Goal: Task Accomplishment & Management: Use online tool/utility

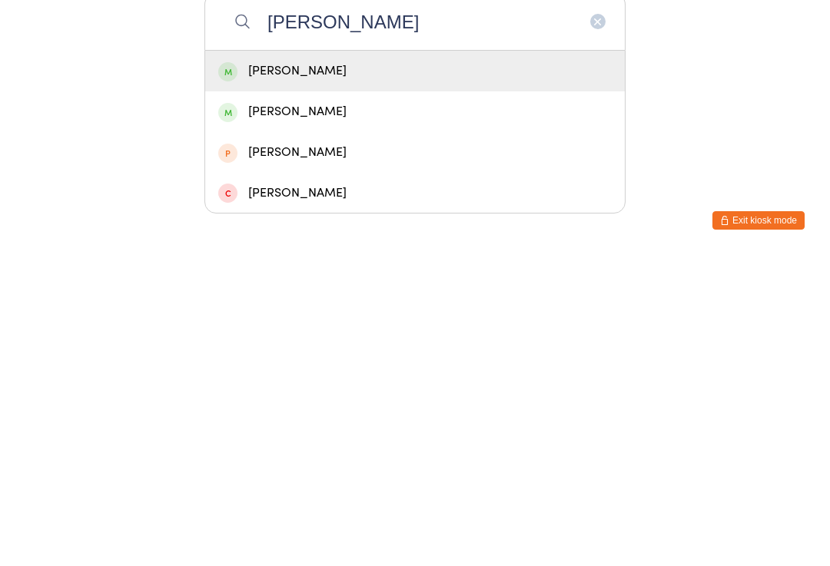
type input "[PERSON_NAME]"
click at [343, 372] on div "[PERSON_NAME]" at bounding box center [414, 382] width 393 height 21
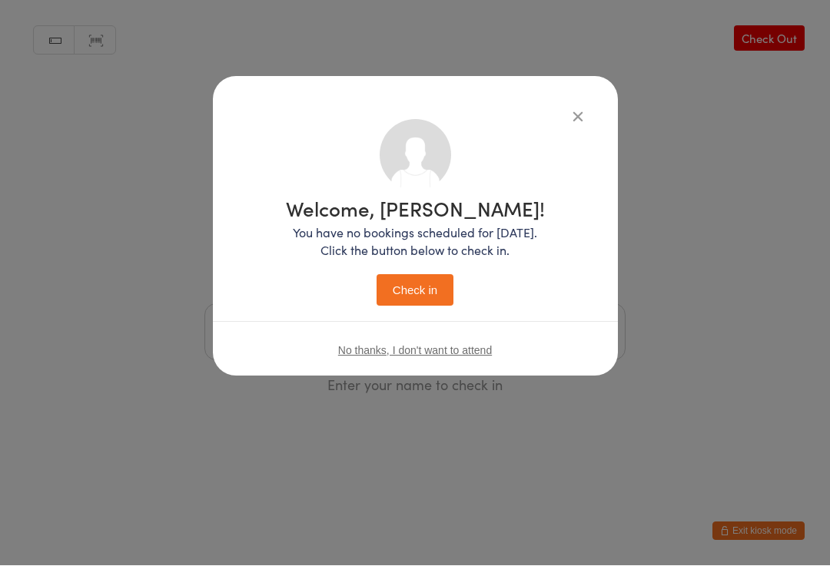
click at [569, 108] on icon "button" at bounding box center [577, 116] width 17 height 17
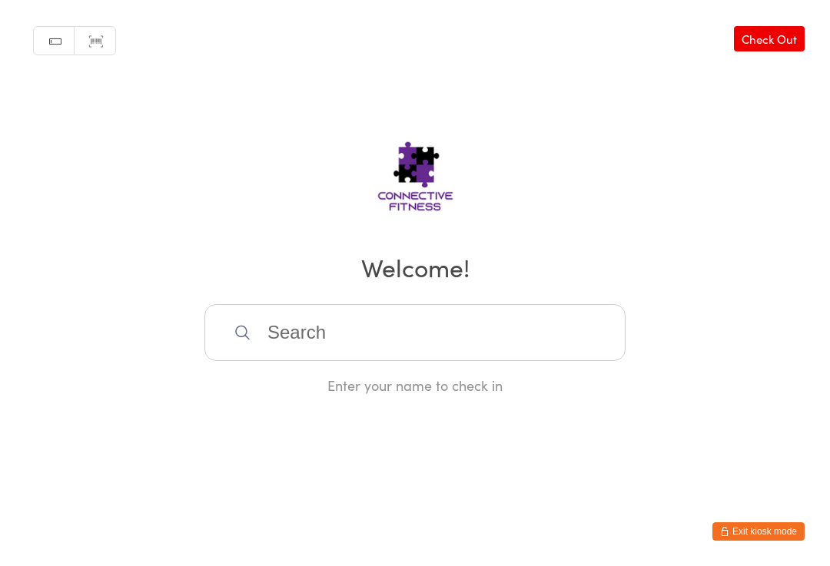
click at [418, 340] on input "search" at bounding box center [414, 332] width 421 height 57
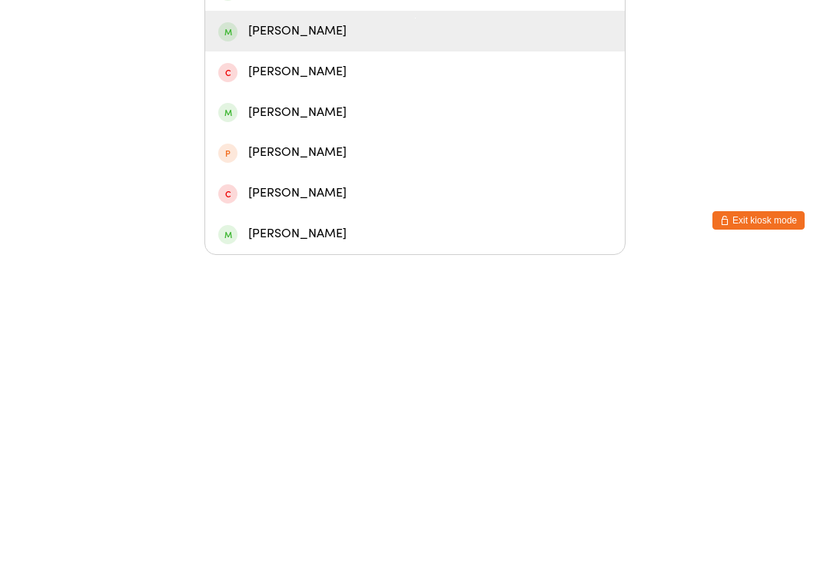
type input "Sienna"
click at [332, 332] on div "[PERSON_NAME]" at bounding box center [414, 342] width 393 height 21
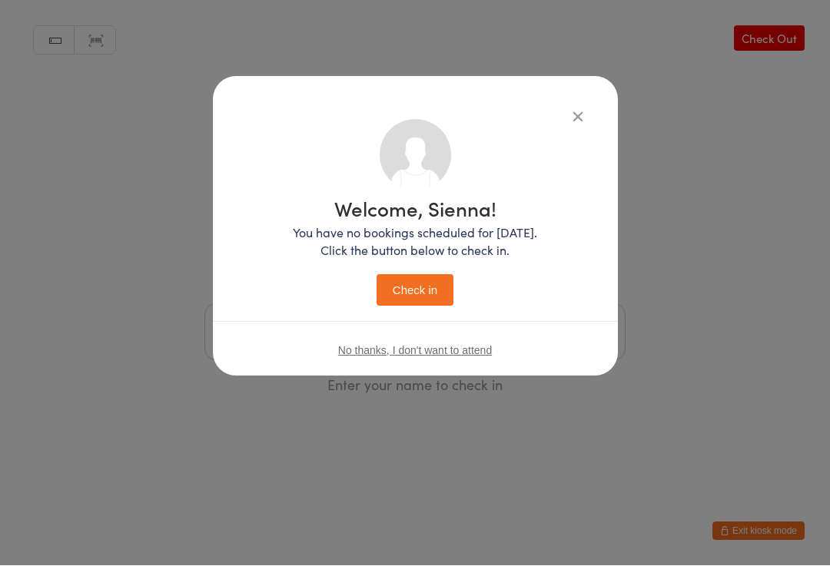
click at [436, 287] on button "Check in" at bounding box center [414, 290] width 77 height 31
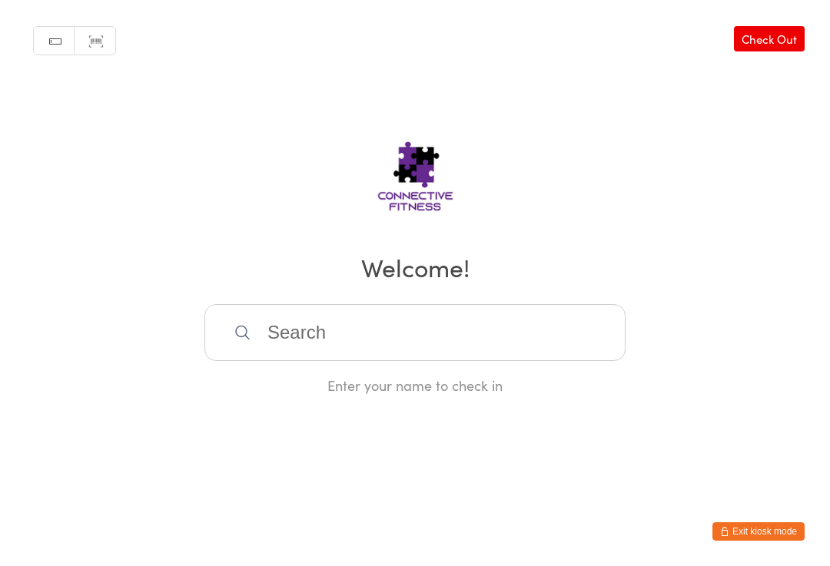
click at [380, 361] on input "search" at bounding box center [414, 332] width 421 height 57
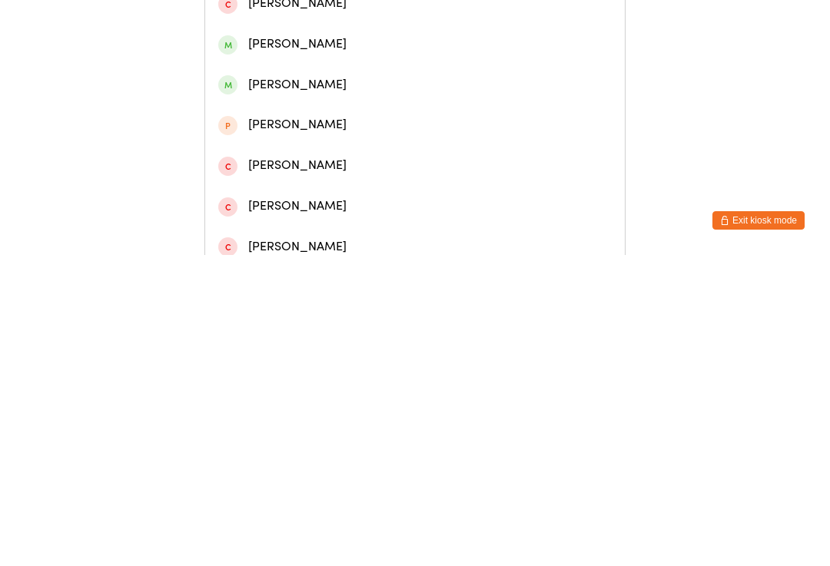
type input "[PERSON_NAME]"
click at [422, 81] on div "[PERSON_NAME]" at bounding box center [414, 71] width 393 height 21
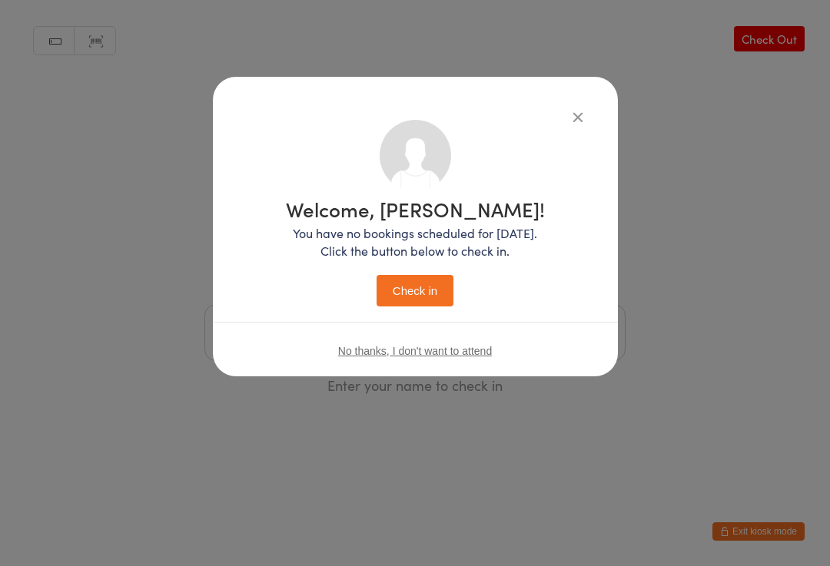
click at [436, 289] on button "Check in" at bounding box center [414, 290] width 77 height 31
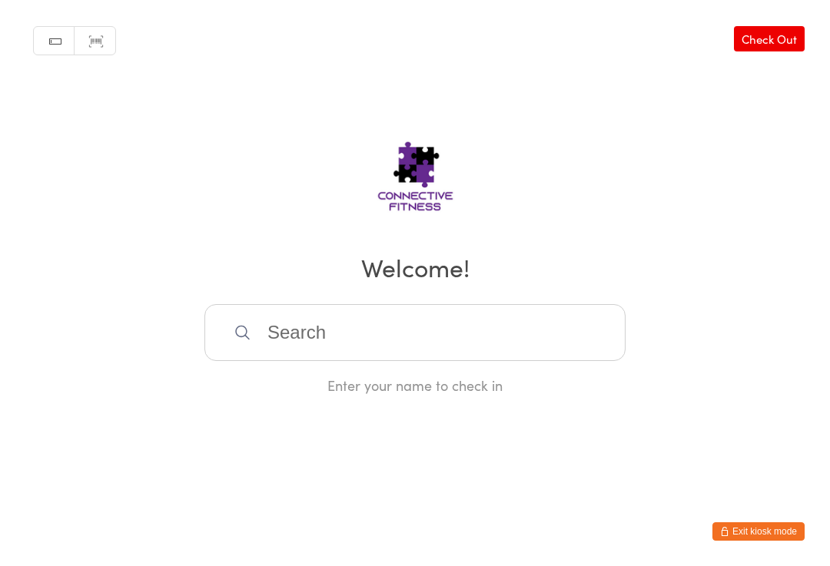
click at [326, 341] on input "search" at bounding box center [414, 332] width 421 height 57
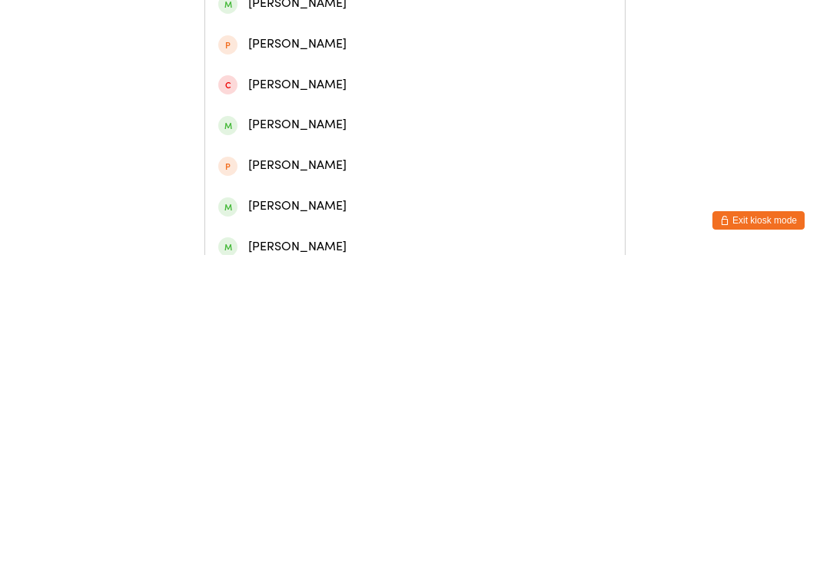
type input "[PERSON_NAME]"
click at [287, 243] on div "[PERSON_NAME]" at bounding box center [414, 233] width 393 height 21
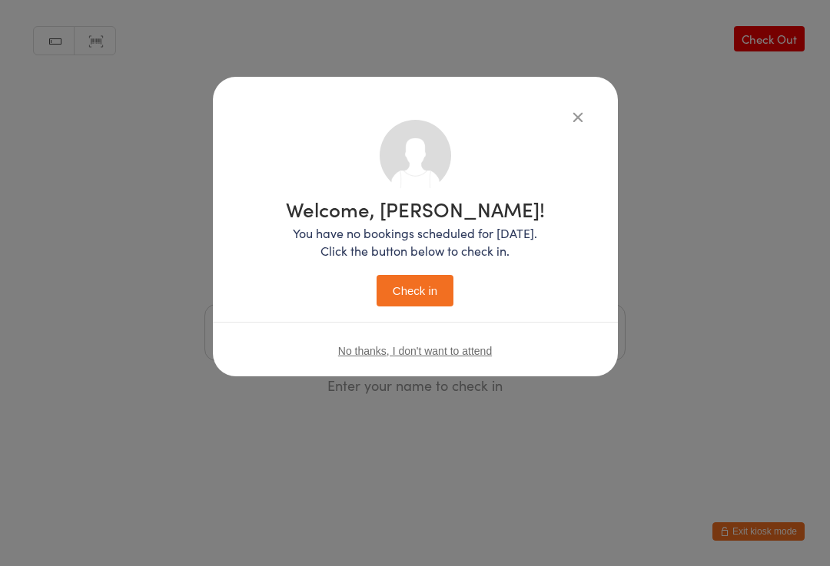
click at [403, 288] on button "Check in" at bounding box center [414, 290] width 77 height 31
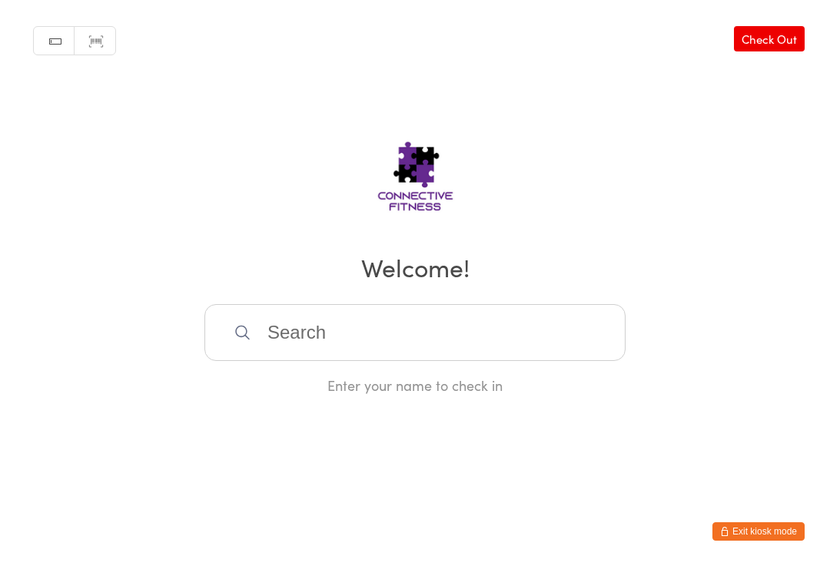
click at [251, 329] on input "search" at bounding box center [414, 332] width 421 height 57
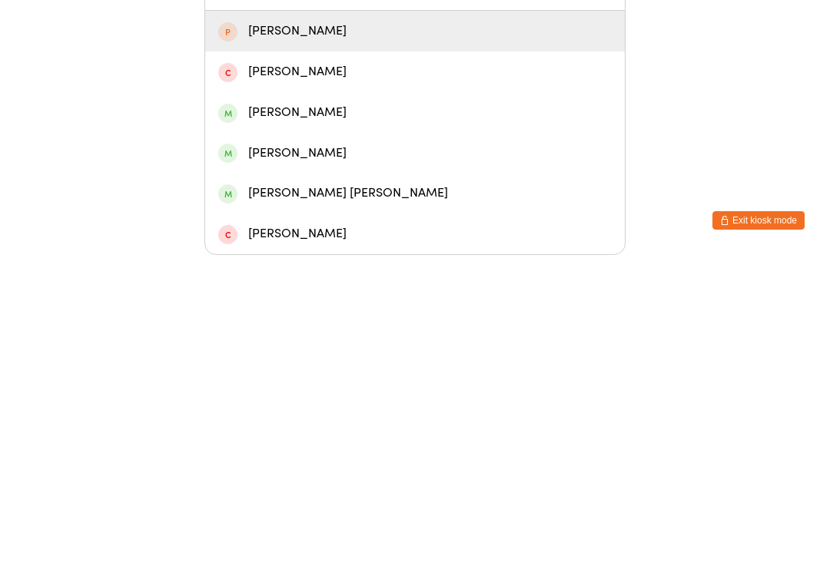
type input "[PERSON_NAME]"
click at [337, 332] on div "[PERSON_NAME]" at bounding box center [414, 342] width 393 height 21
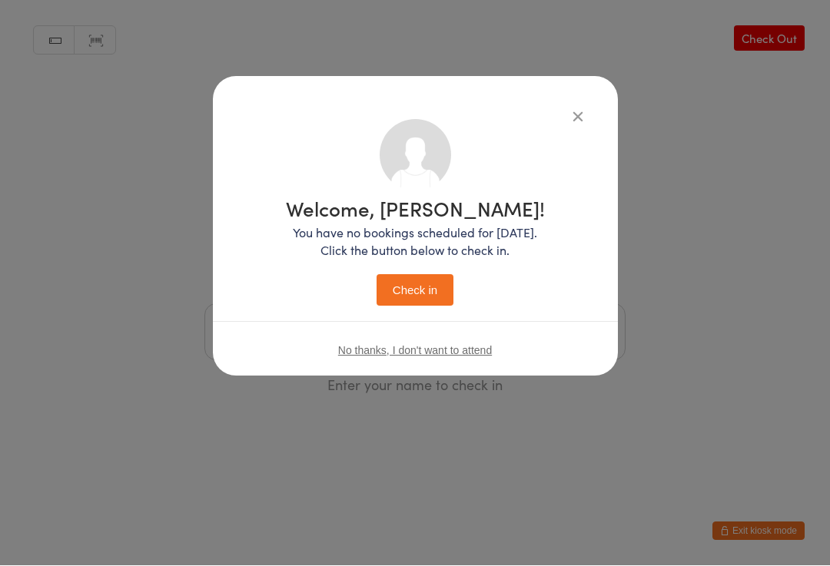
click at [415, 300] on button "Check in" at bounding box center [414, 290] width 77 height 31
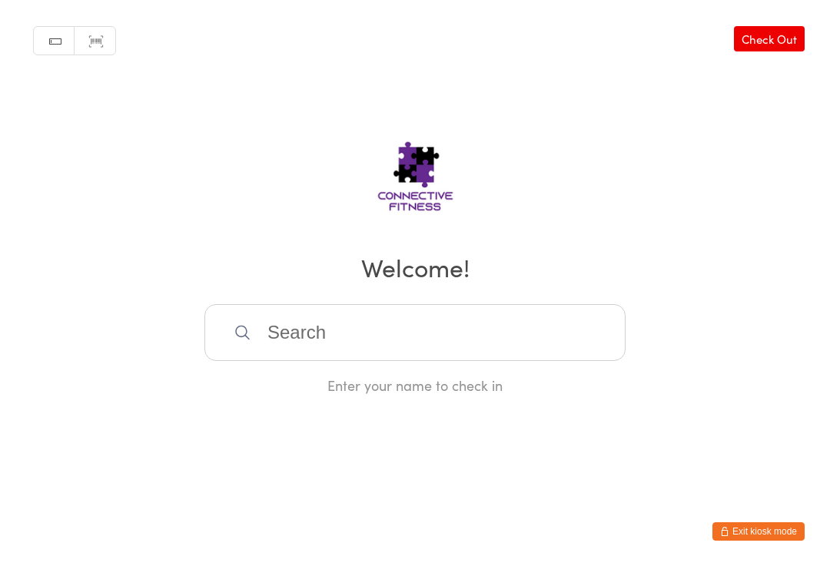
click at [285, 347] on input "search" at bounding box center [414, 332] width 421 height 57
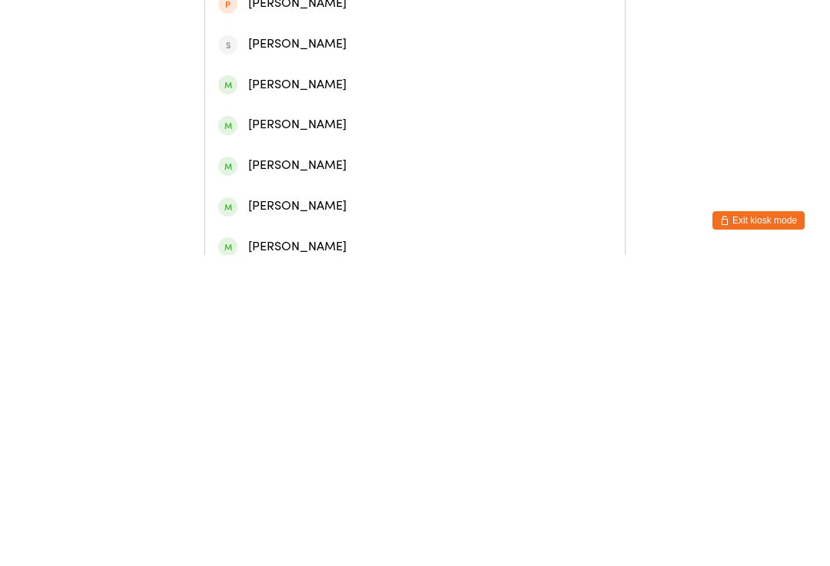
type input "Maree"
click at [352, 73] on div "[PERSON_NAME]" at bounding box center [414, 71] width 393 height 21
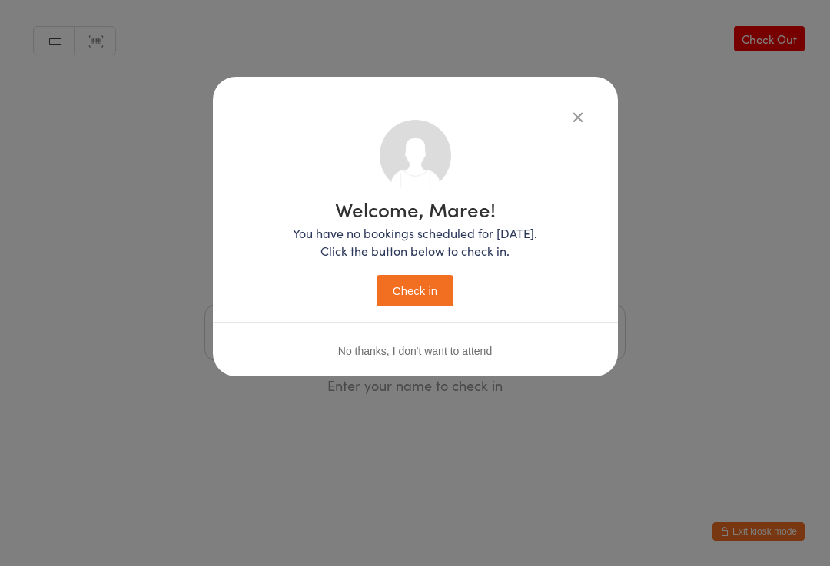
click at [436, 277] on button "Check in" at bounding box center [414, 290] width 77 height 31
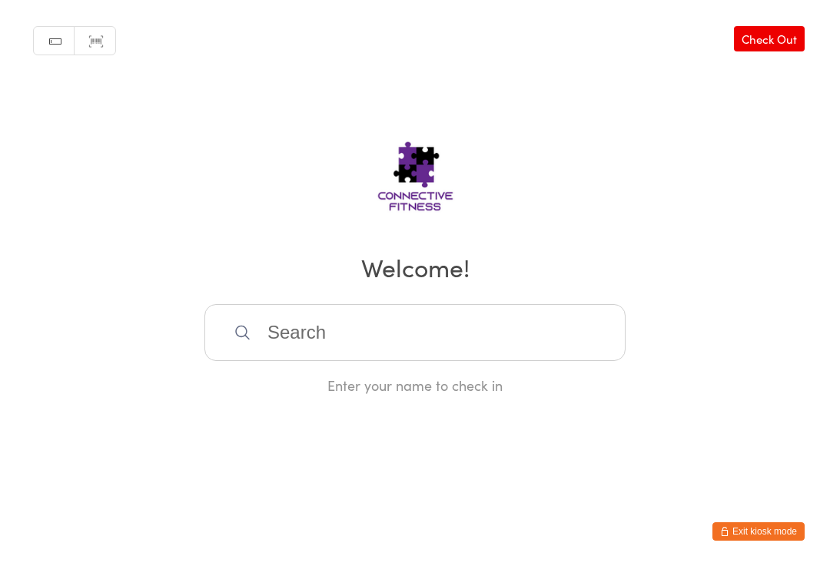
click at [451, 356] on input "search" at bounding box center [414, 332] width 421 height 57
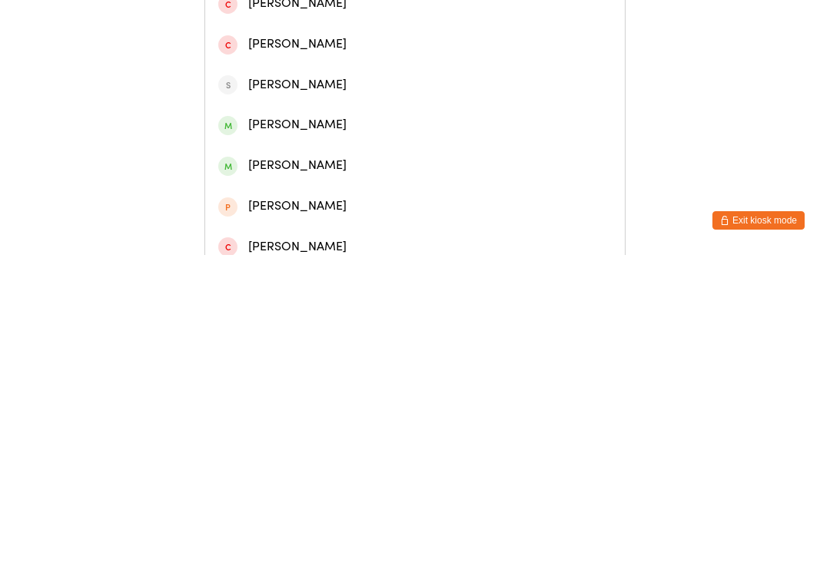
type input "[PERSON_NAME]"
click at [405, 122] on div "[PERSON_NAME]" at bounding box center [414, 111] width 393 height 21
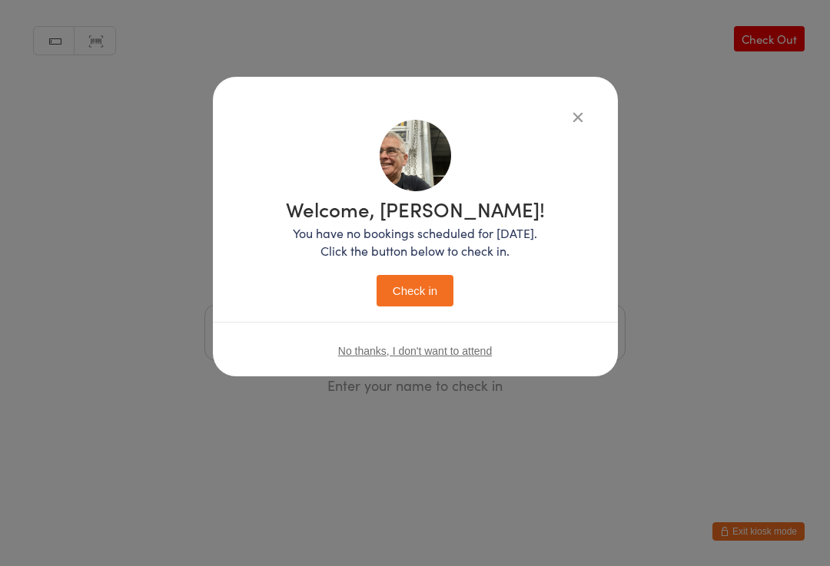
click at [416, 294] on button "Check in" at bounding box center [414, 290] width 77 height 31
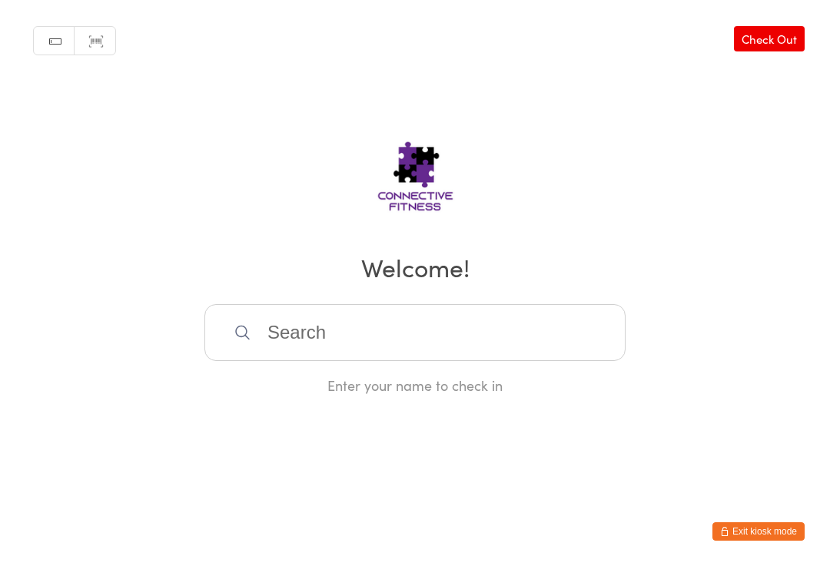
click at [293, 352] on input "search" at bounding box center [414, 332] width 421 height 57
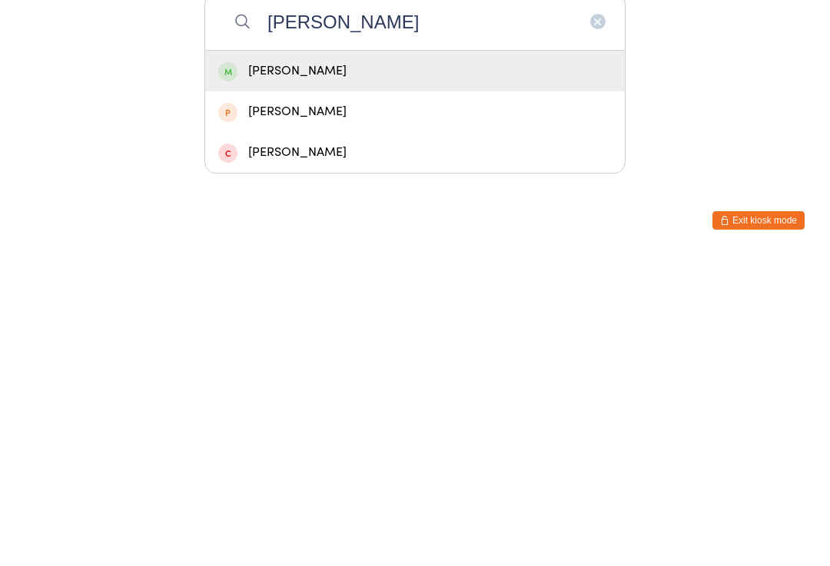
type input "[PERSON_NAME]"
click at [306, 362] on div "[PERSON_NAME]" at bounding box center [414, 382] width 419 height 41
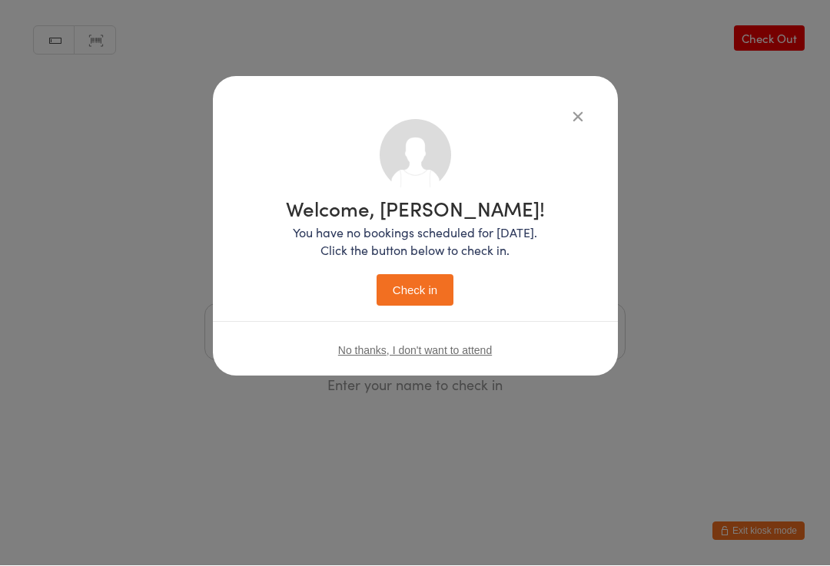
click at [415, 287] on button "Check in" at bounding box center [414, 290] width 77 height 31
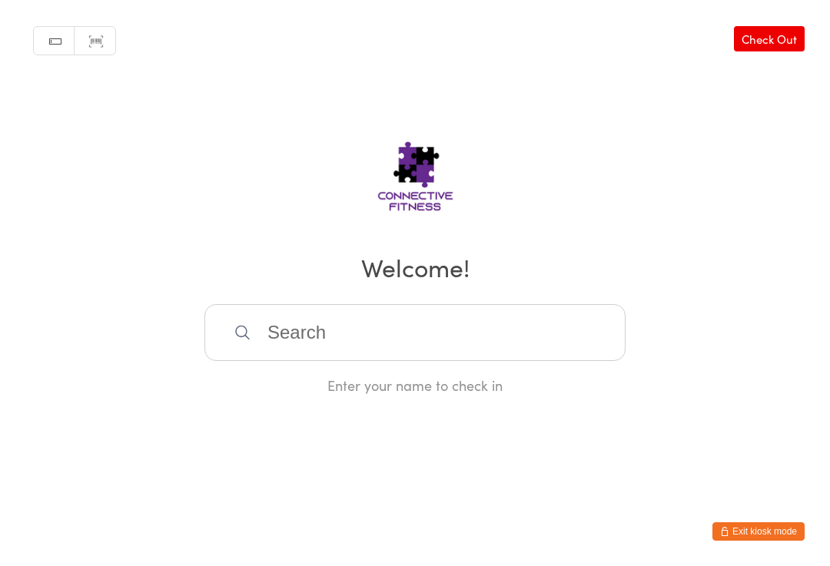
click at [388, 336] on input "search" at bounding box center [414, 332] width 421 height 57
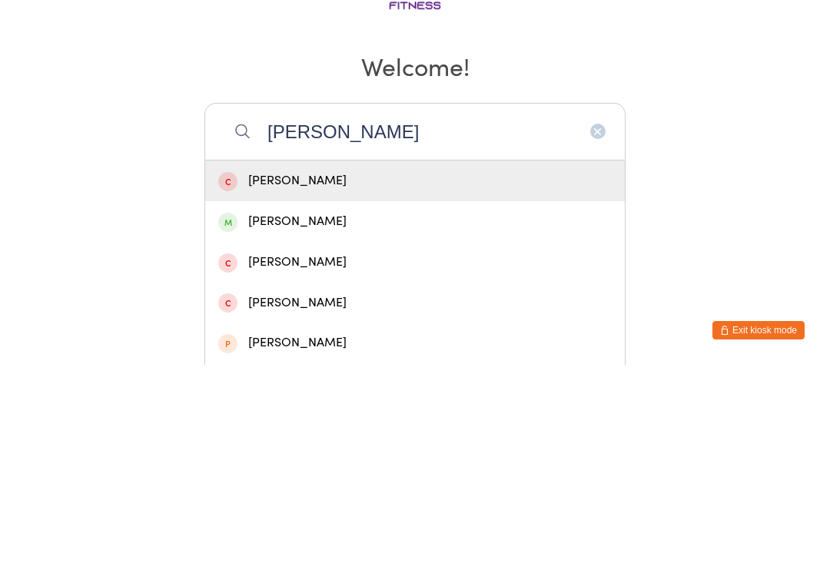
type input "[PERSON_NAME]"
click at [356, 412] on div "[PERSON_NAME]" at bounding box center [414, 422] width 393 height 21
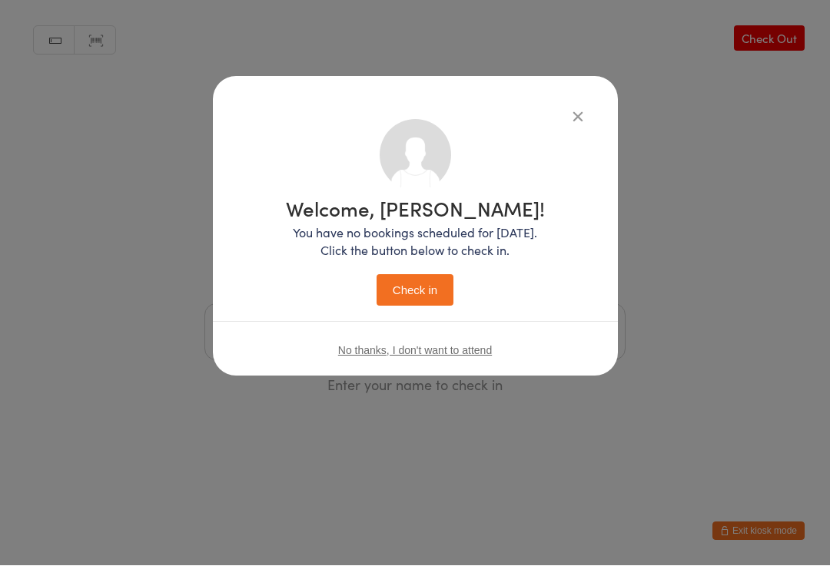
click at [414, 293] on button "Check in" at bounding box center [414, 290] width 77 height 31
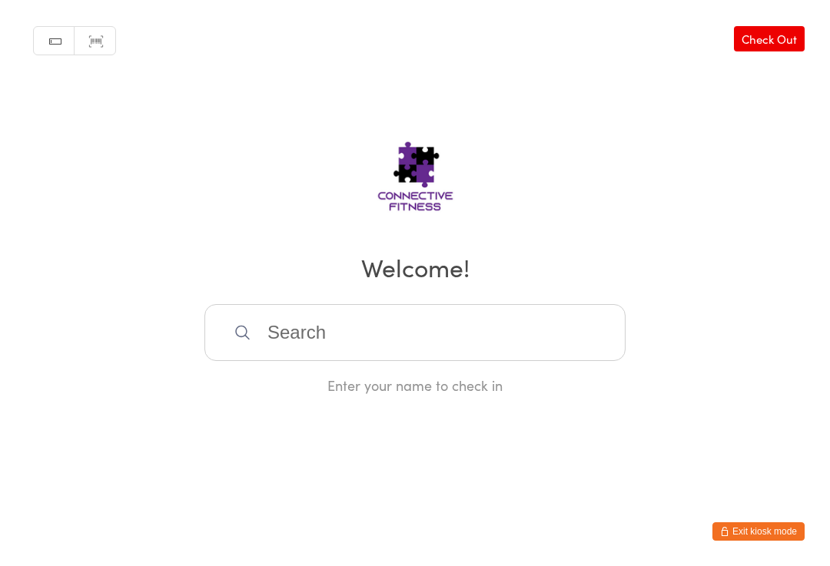
click at [488, 301] on div "Manual search Scanner input Check Out Welcome! Enter your name to check in" at bounding box center [415, 197] width 830 height 395
click at [466, 354] on input "search" at bounding box center [414, 332] width 421 height 57
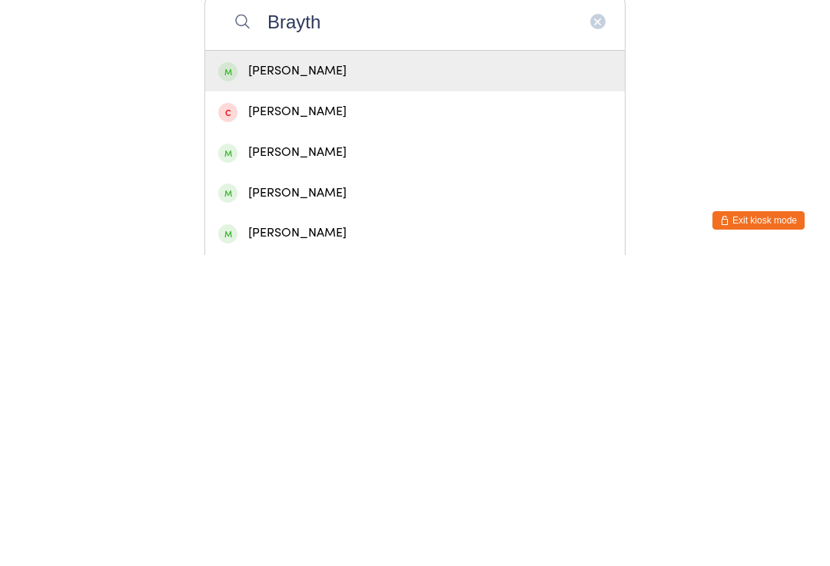
type input "Brayth"
click at [370, 372] on div "[PERSON_NAME]" at bounding box center [414, 382] width 393 height 21
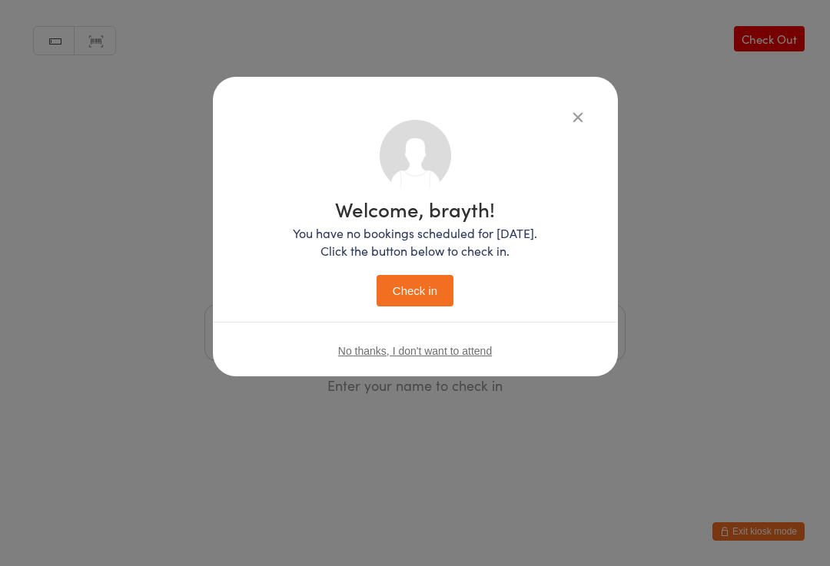
click at [418, 287] on button "Check in" at bounding box center [414, 290] width 77 height 31
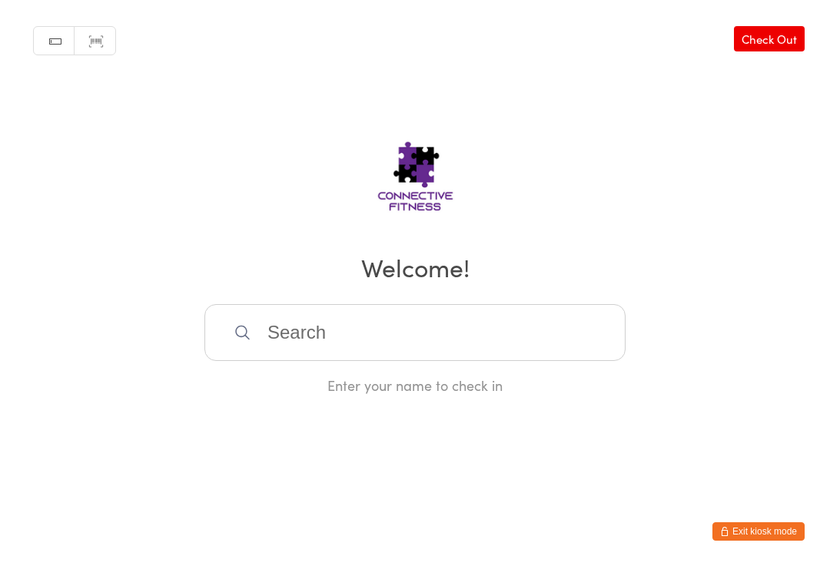
click at [786, 35] on link "Check Out" at bounding box center [769, 38] width 71 height 25
click at [499, 345] on input "search" at bounding box center [414, 332] width 421 height 57
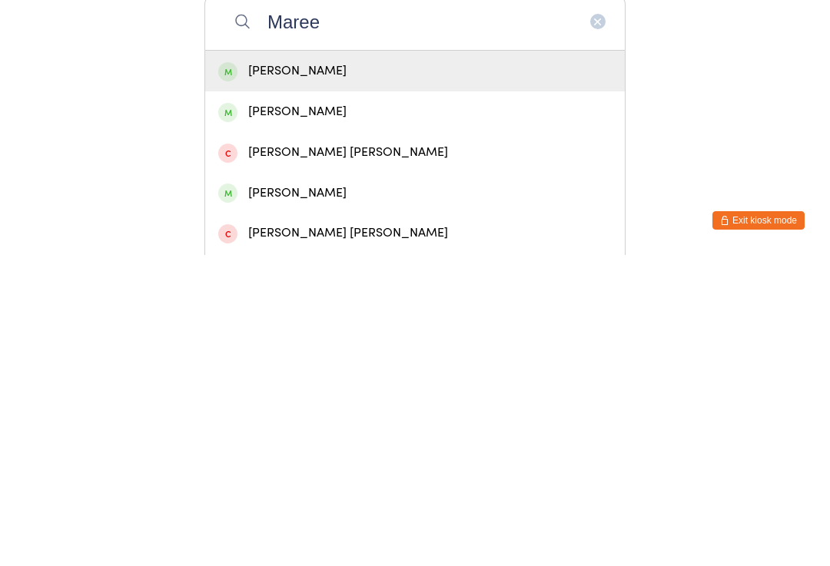
type input "Maree"
click at [332, 372] on div "[PERSON_NAME]" at bounding box center [414, 382] width 393 height 21
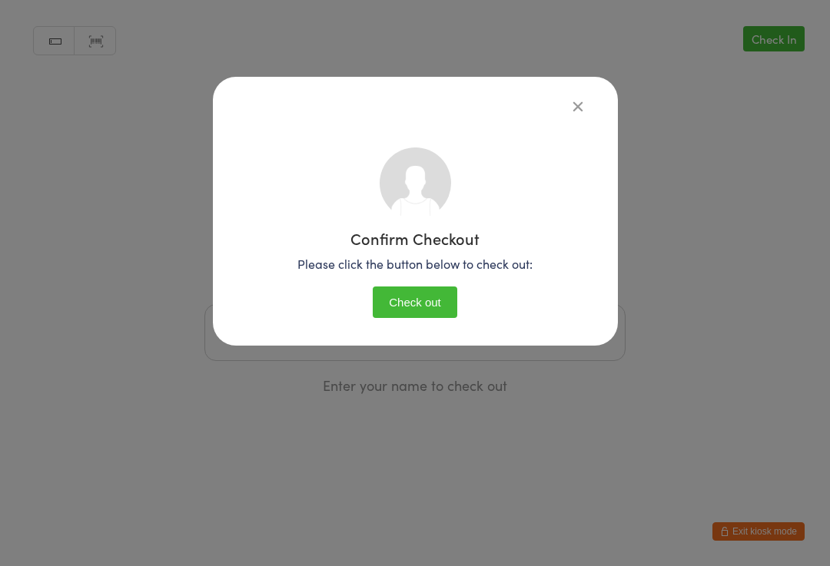
click at [422, 301] on button "Check out" at bounding box center [415, 302] width 84 height 31
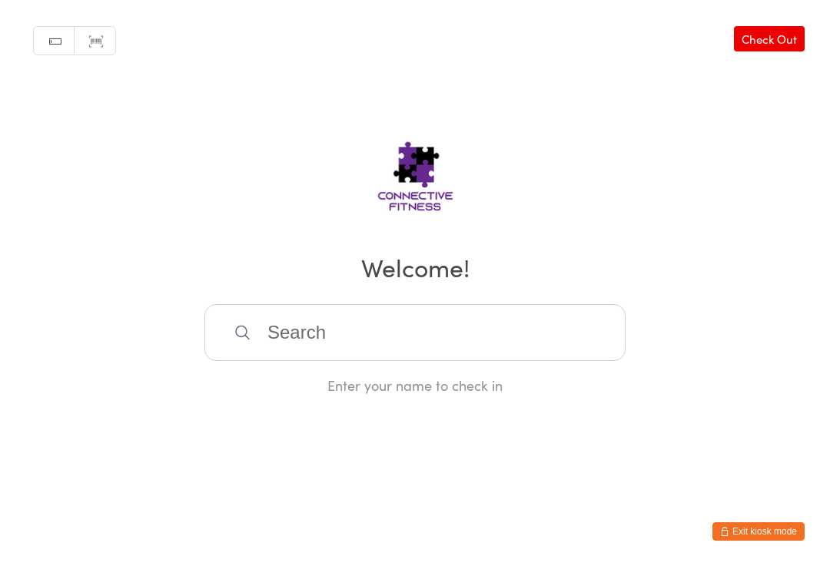
click at [352, 351] on input "search" at bounding box center [414, 332] width 421 height 57
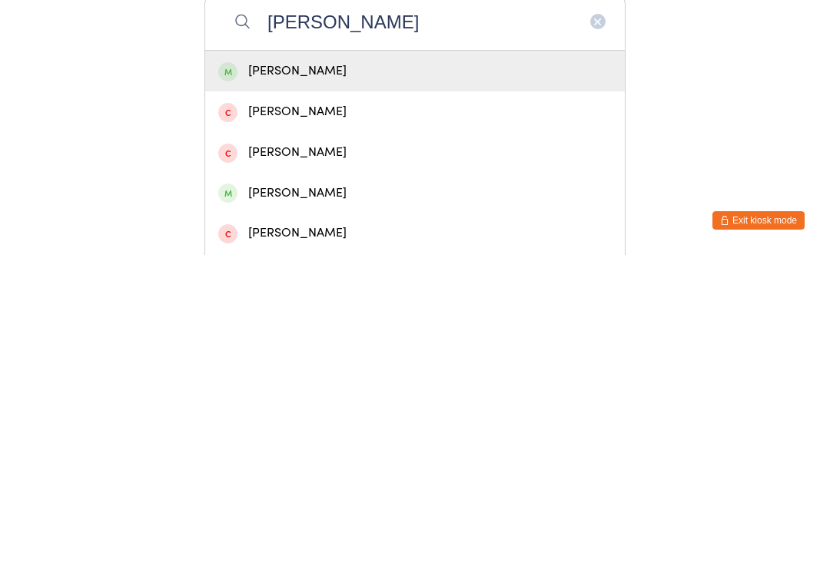
type input "[PERSON_NAME]"
click at [366, 372] on div "[PERSON_NAME]" at bounding box center [414, 382] width 393 height 21
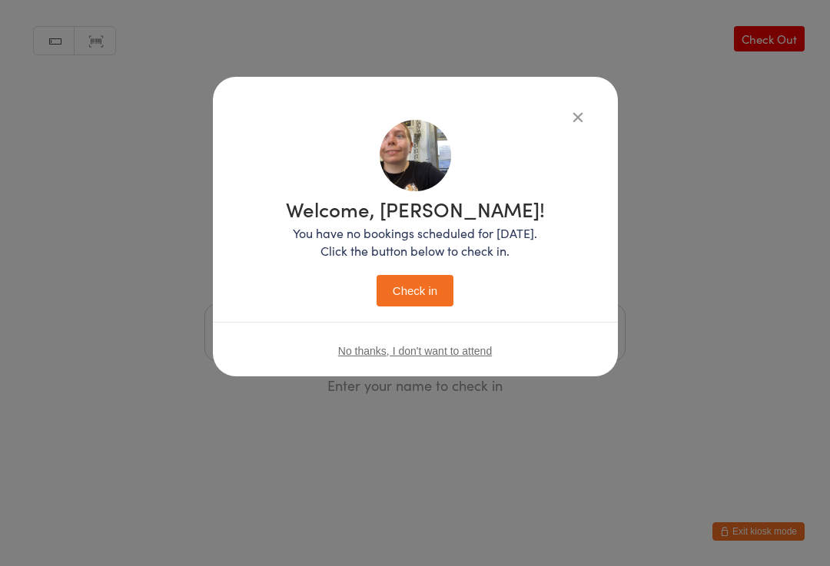
click at [413, 300] on button "Check in" at bounding box center [414, 290] width 77 height 31
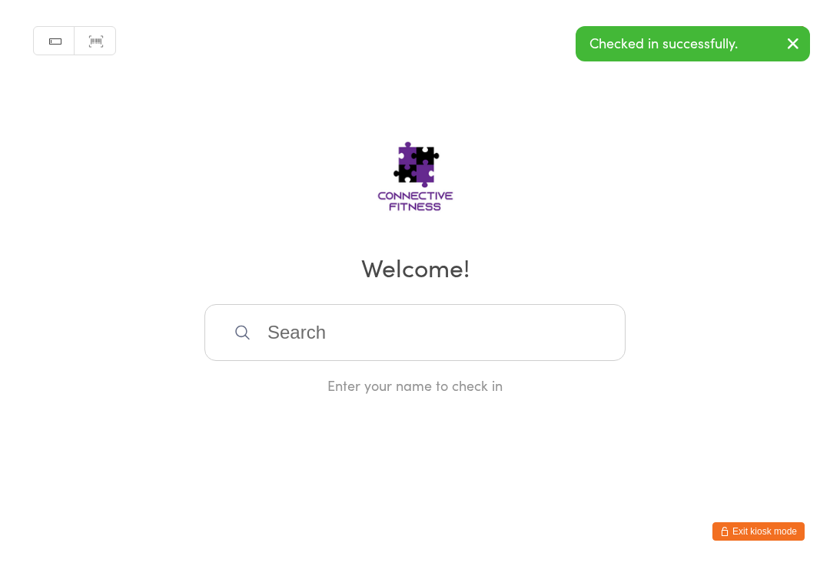
click at [252, 331] on input "search" at bounding box center [414, 332] width 421 height 57
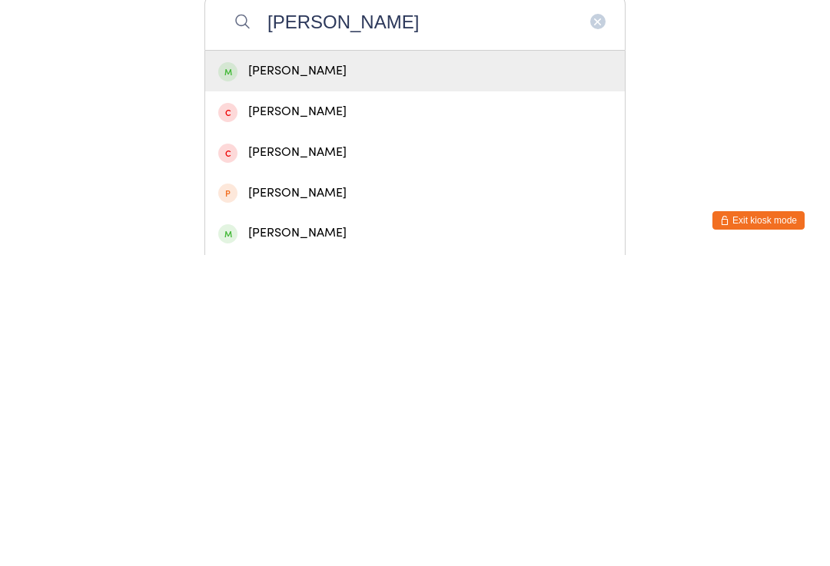
type input "[PERSON_NAME]"
click at [265, 372] on div "[PERSON_NAME]" at bounding box center [414, 382] width 393 height 21
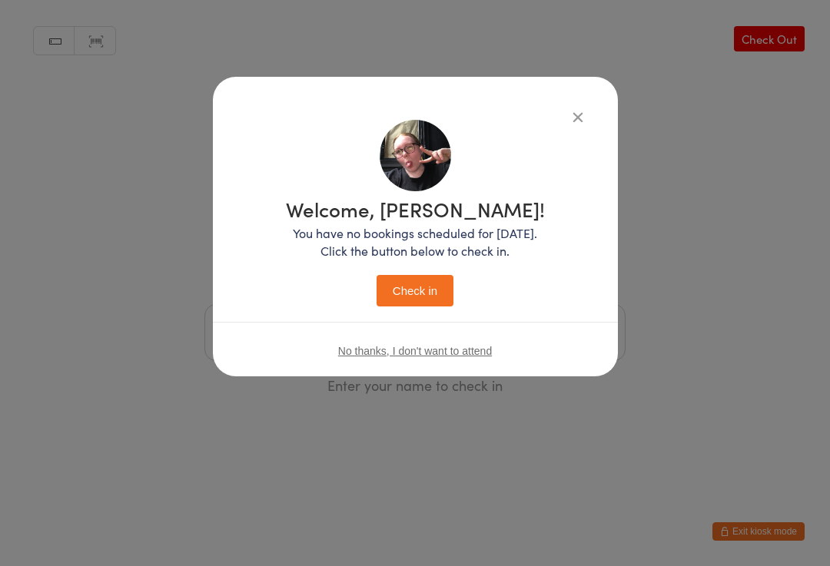
click at [415, 226] on p "You have no bookings scheduled for [DATE]. Click the button below to check in." at bounding box center [415, 241] width 259 height 35
click at [399, 283] on button "Check in" at bounding box center [414, 290] width 77 height 31
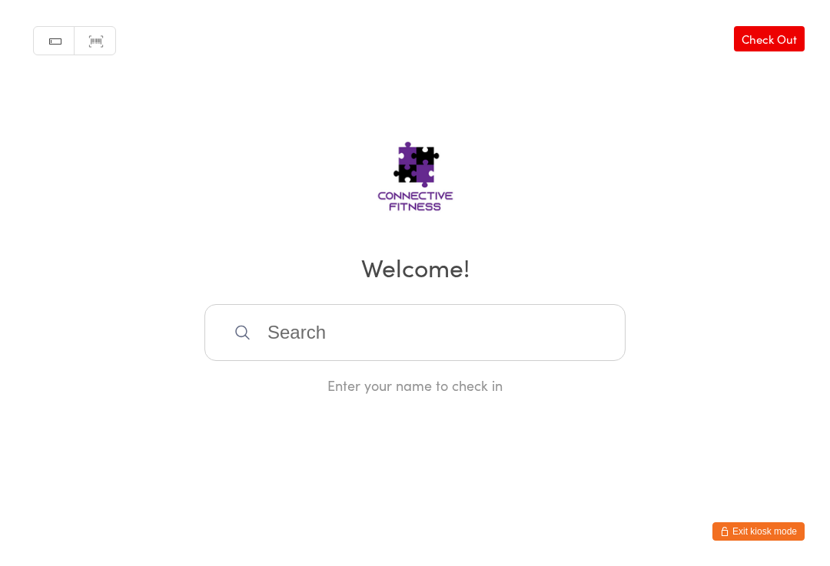
click at [392, 383] on div "Enter your name to check in" at bounding box center [414, 385] width 421 height 19
click at [464, 338] on input "search" at bounding box center [414, 332] width 421 height 57
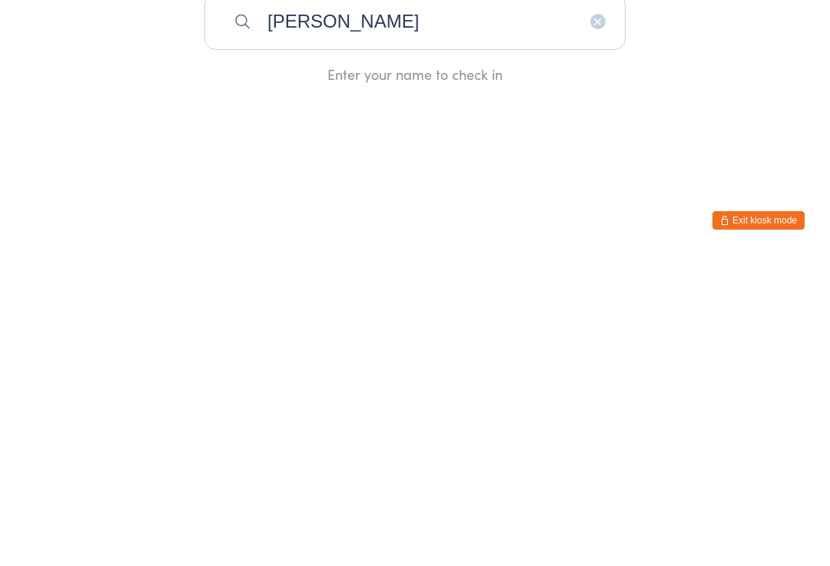
type input "[PERSON_NAME]"
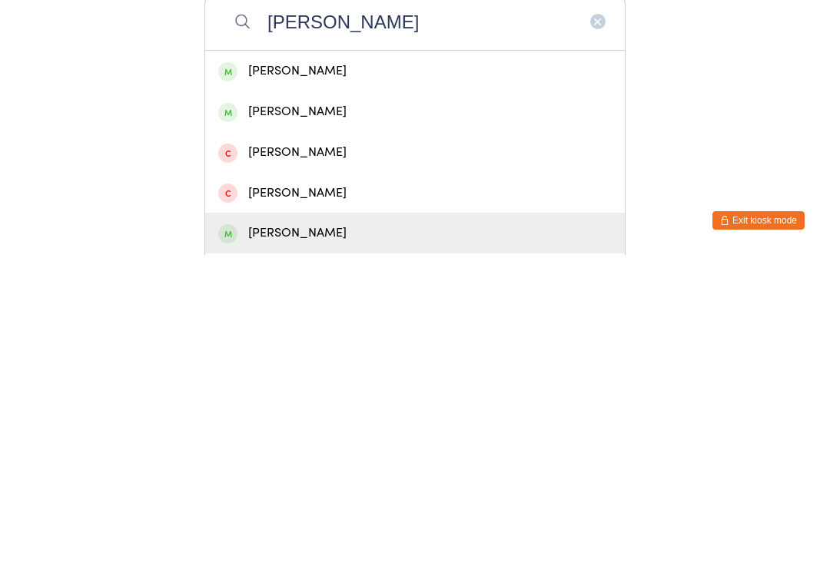
click at [328, 524] on div "[PERSON_NAME]" at bounding box center [414, 544] width 419 height 41
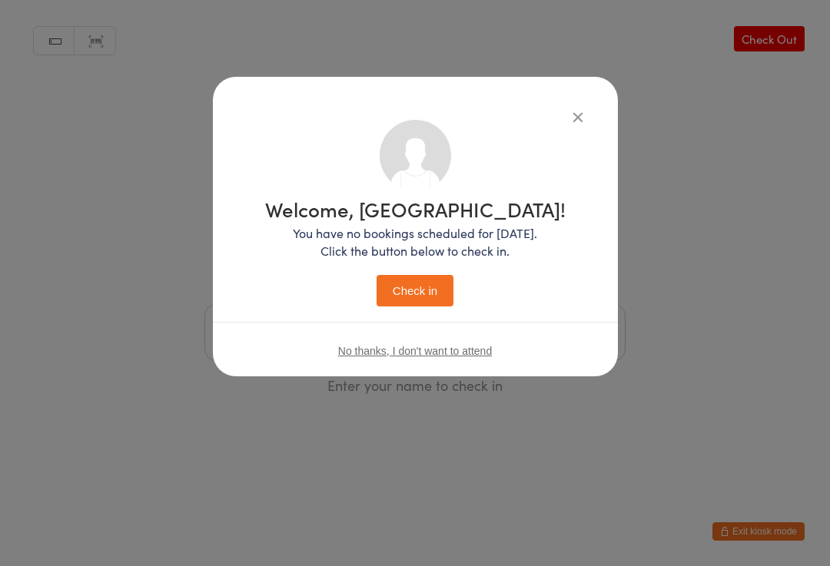
click at [407, 293] on button "Check in" at bounding box center [414, 290] width 77 height 31
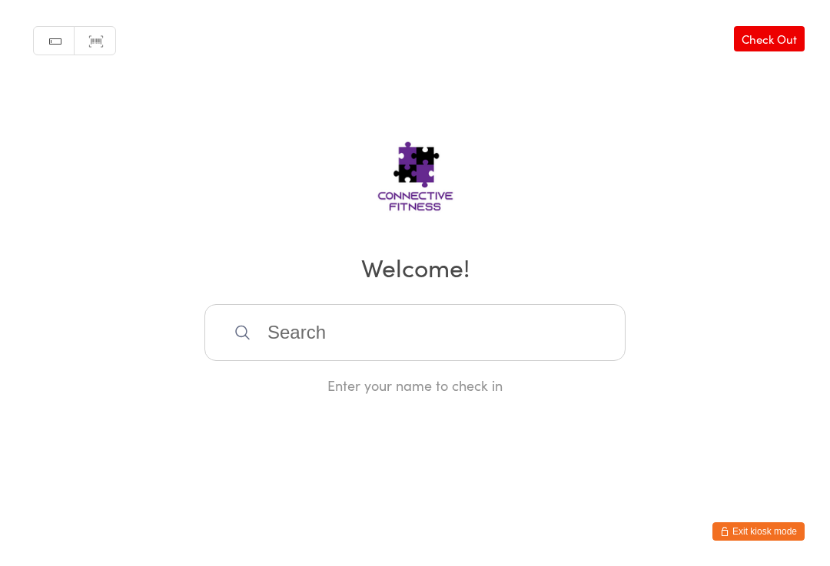
click at [350, 326] on input "search" at bounding box center [414, 332] width 421 height 57
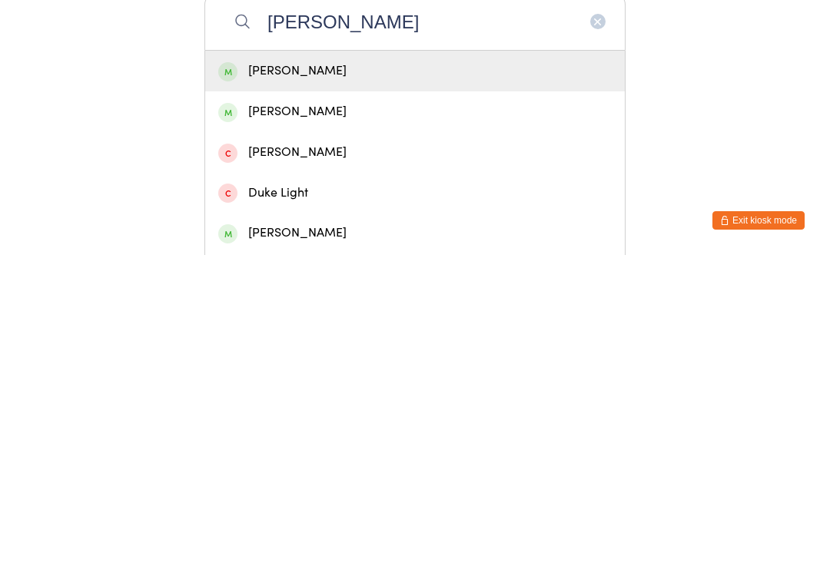
type input "[PERSON_NAME]"
click at [356, 372] on div "[PERSON_NAME]" at bounding box center [414, 382] width 393 height 21
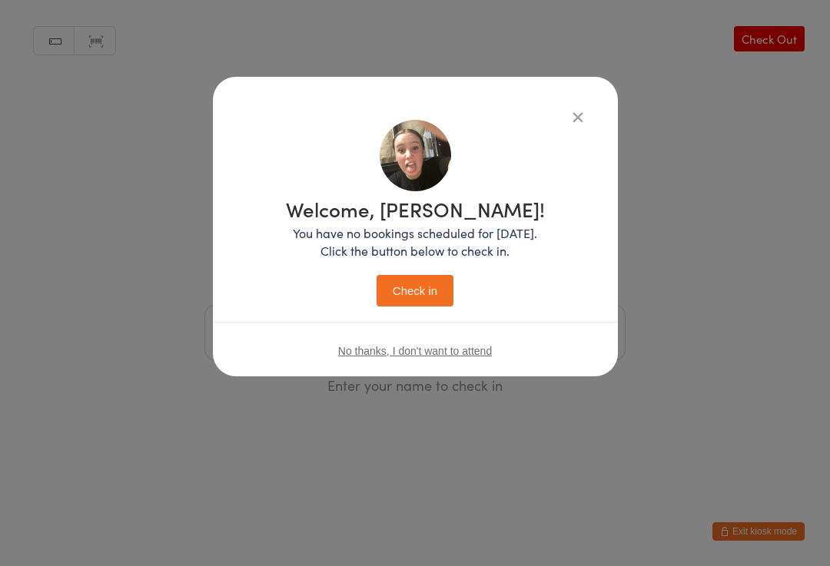
click at [423, 292] on button "Check in" at bounding box center [414, 290] width 77 height 31
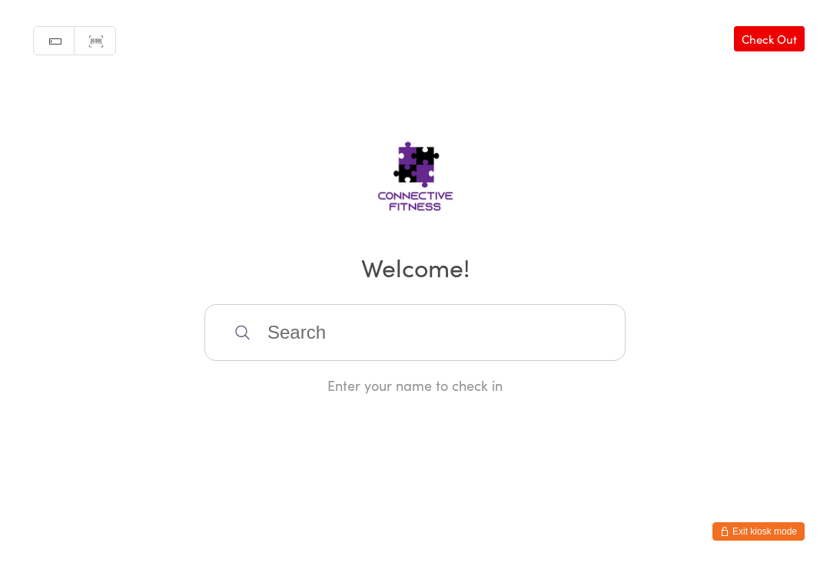
click at [558, 338] on input "search" at bounding box center [414, 332] width 421 height 57
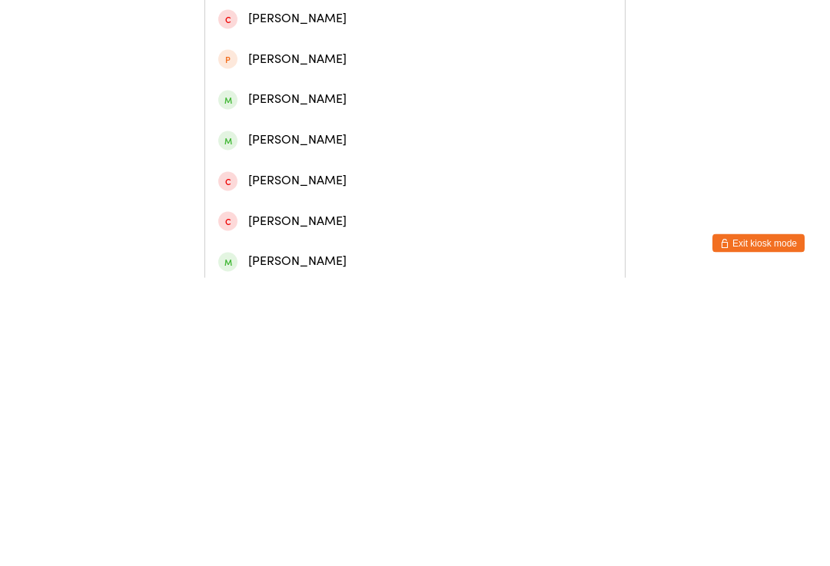
scroll to position [360, 0]
type input "[PERSON_NAME]"
click at [388, 417] on div "[PERSON_NAME]" at bounding box center [414, 427] width 393 height 21
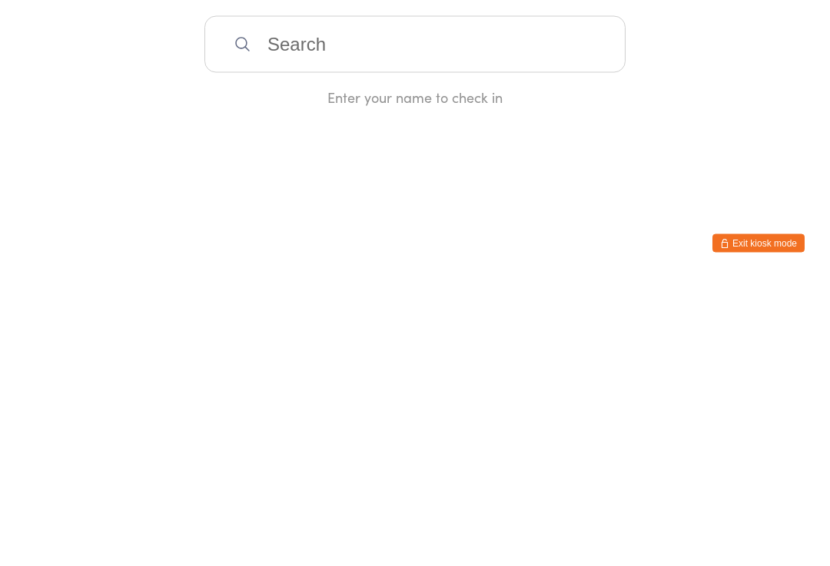
scroll to position [0, 0]
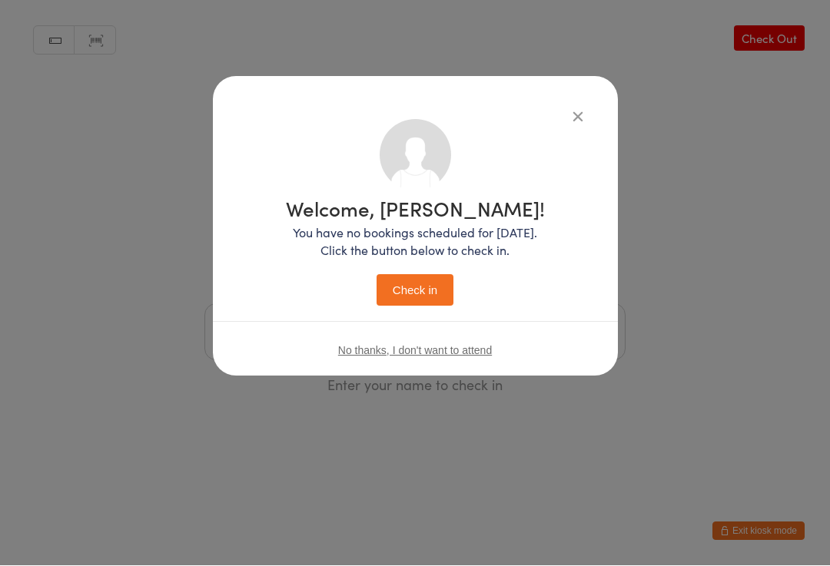
click at [423, 287] on button "Check in" at bounding box center [414, 290] width 77 height 31
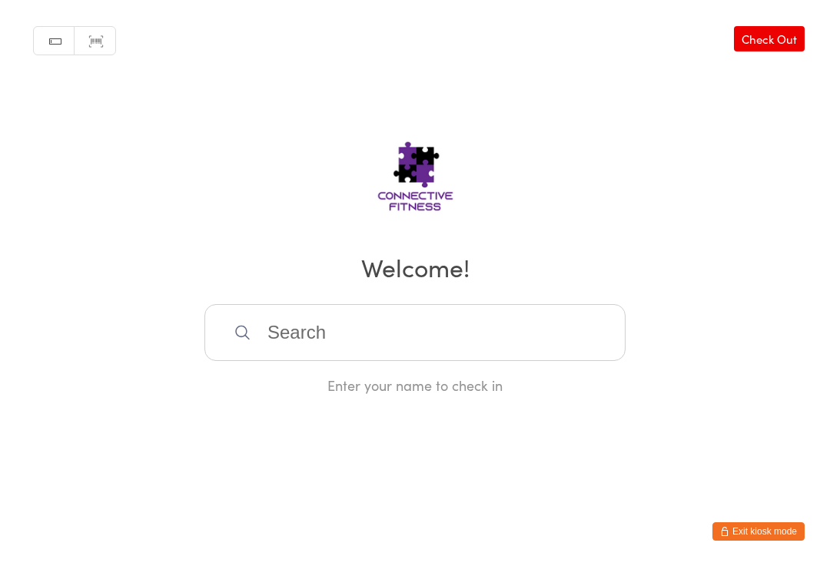
click at [456, 343] on input "search" at bounding box center [414, 332] width 421 height 57
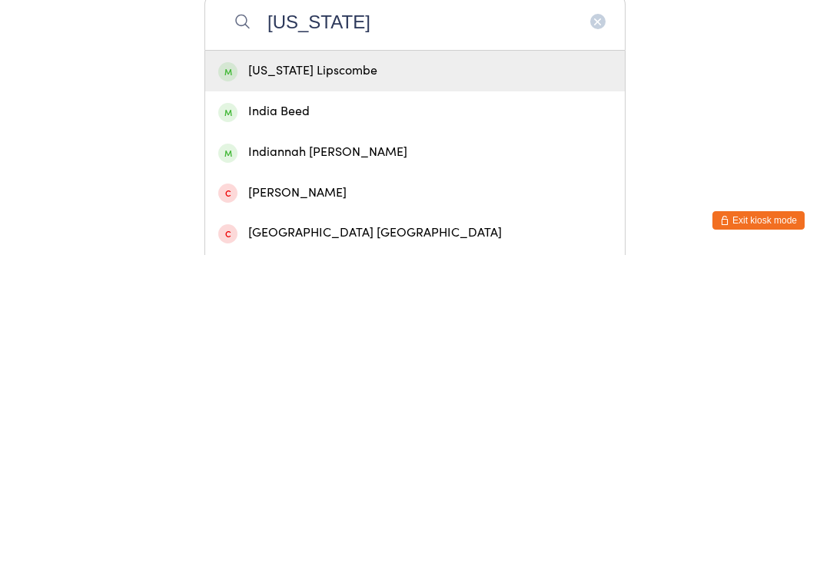
type input "[US_STATE]"
click at [415, 372] on div "[US_STATE] Lipscombe" at bounding box center [414, 382] width 393 height 21
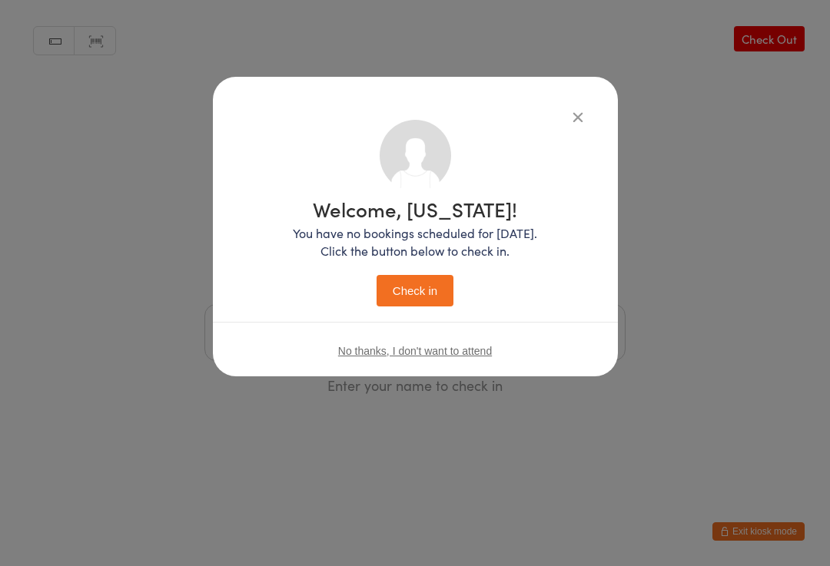
click at [436, 280] on button "Check in" at bounding box center [414, 290] width 77 height 31
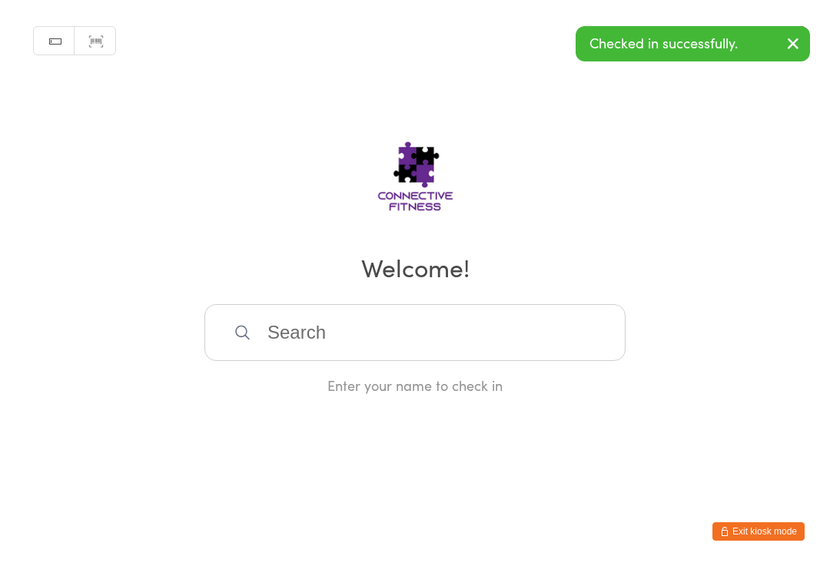
click at [347, 330] on input "search" at bounding box center [414, 332] width 421 height 57
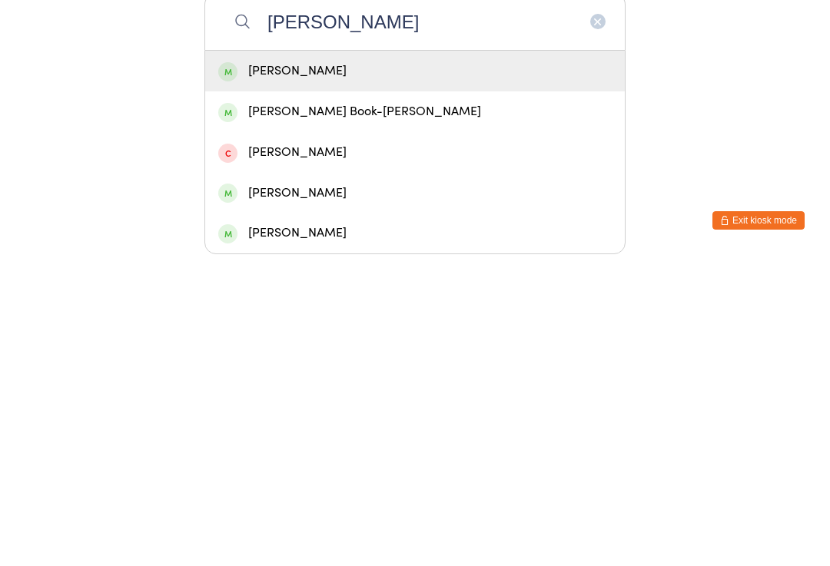
type input "[PERSON_NAME]"
click at [369, 372] on div "[PERSON_NAME]" at bounding box center [414, 382] width 393 height 21
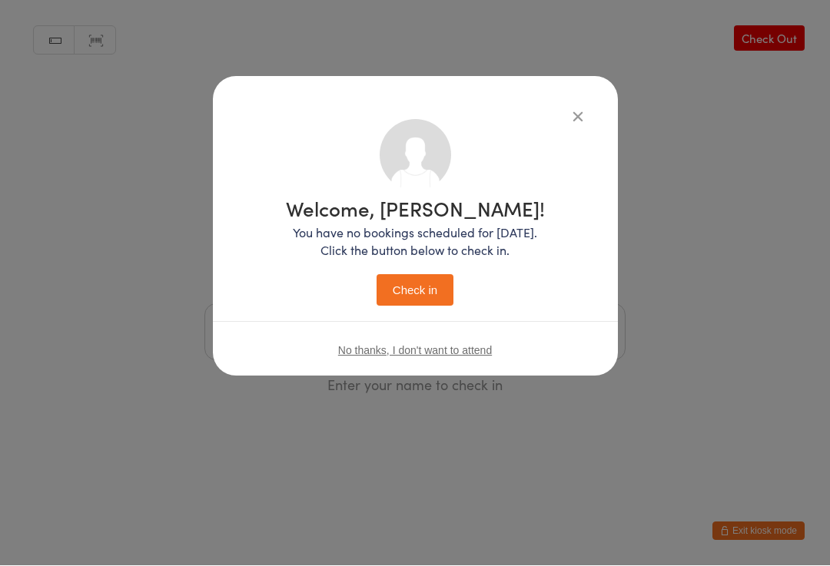
click at [422, 283] on button "Check in" at bounding box center [414, 290] width 77 height 31
